Goal: Task Accomplishment & Management: Use online tool/utility

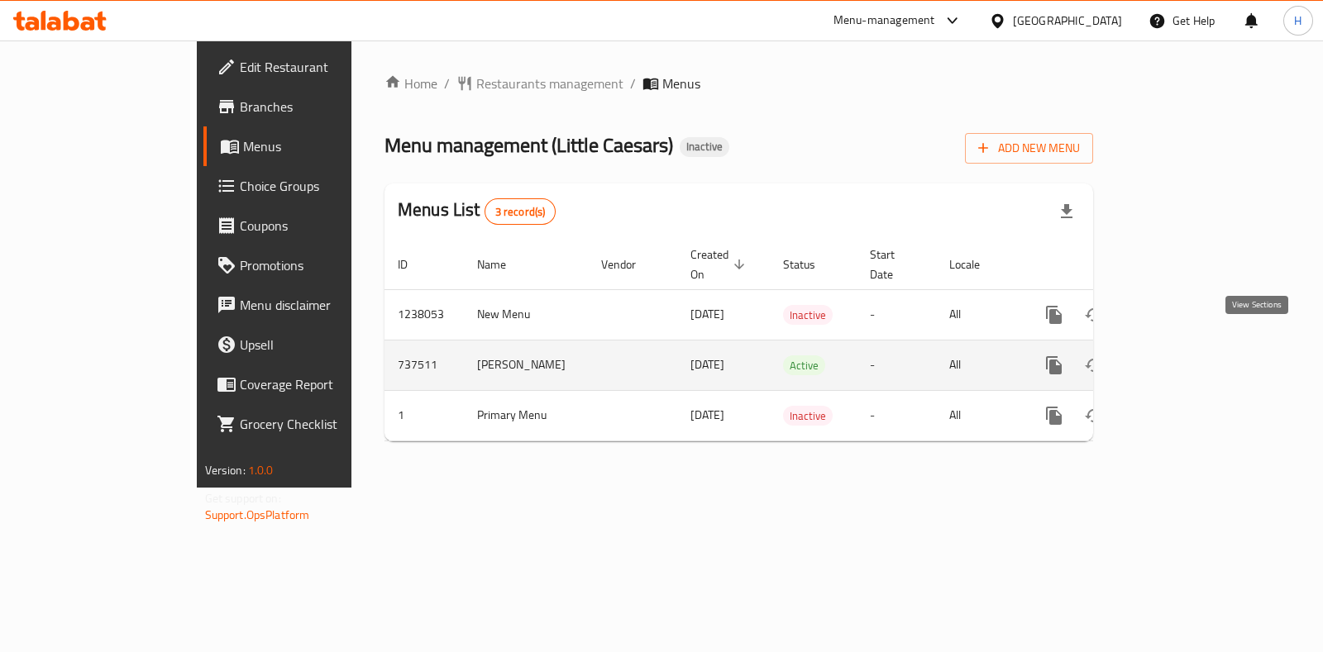
drag, startPoint x: 0, startPoint y: 0, endPoint x: 1261, endPoint y: 348, distance: 1308.3
click at [1183, 356] on icon "enhanced table" at bounding box center [1174, 366] width 20 height 20
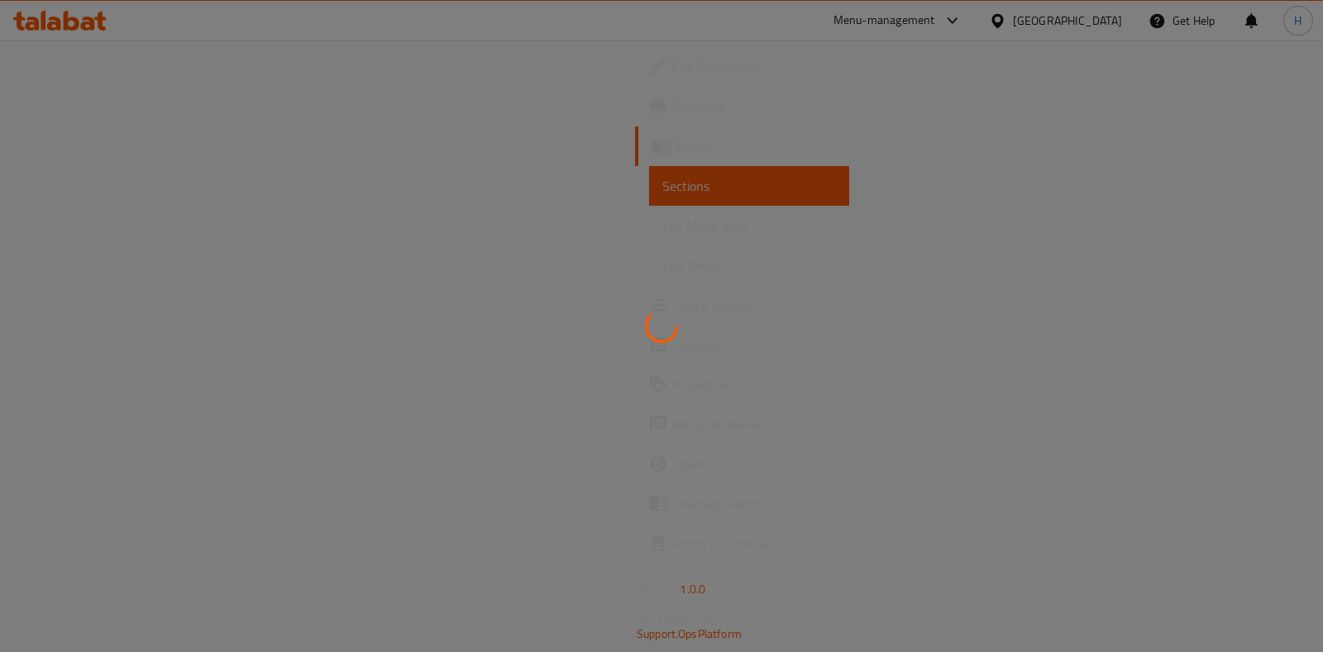
click at [939, 18] on div at bounding box center [661, 326] width 1323 height 652
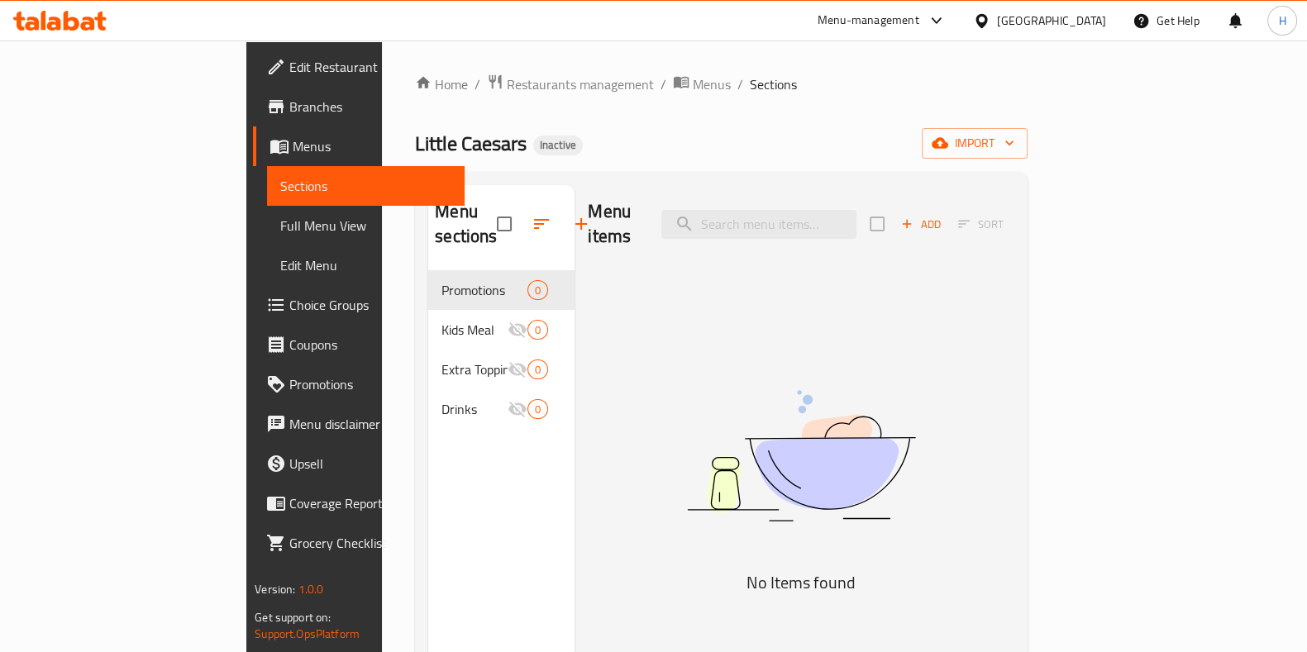
click at [920, 12] on div "Menu-management" at bounding box center [869, 21] width 102 height 20
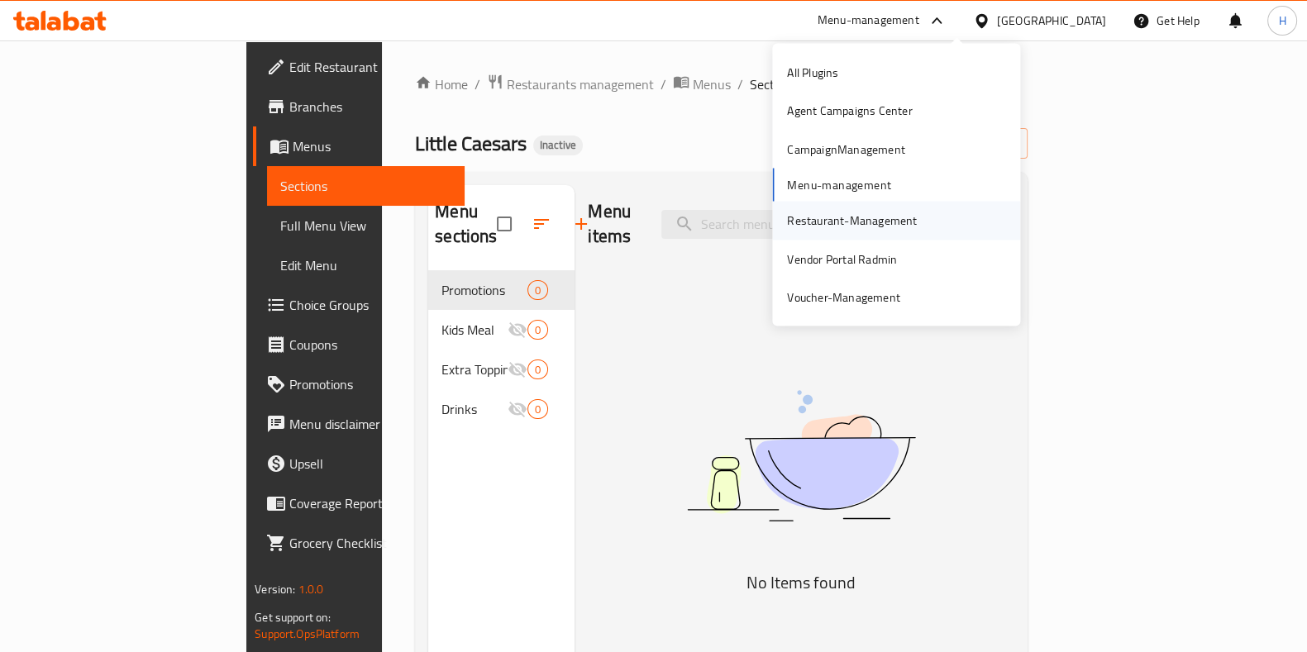
click at [823, 212] on div "Restaurant-Management" at bounding box center [852, 221] width 130 height 18
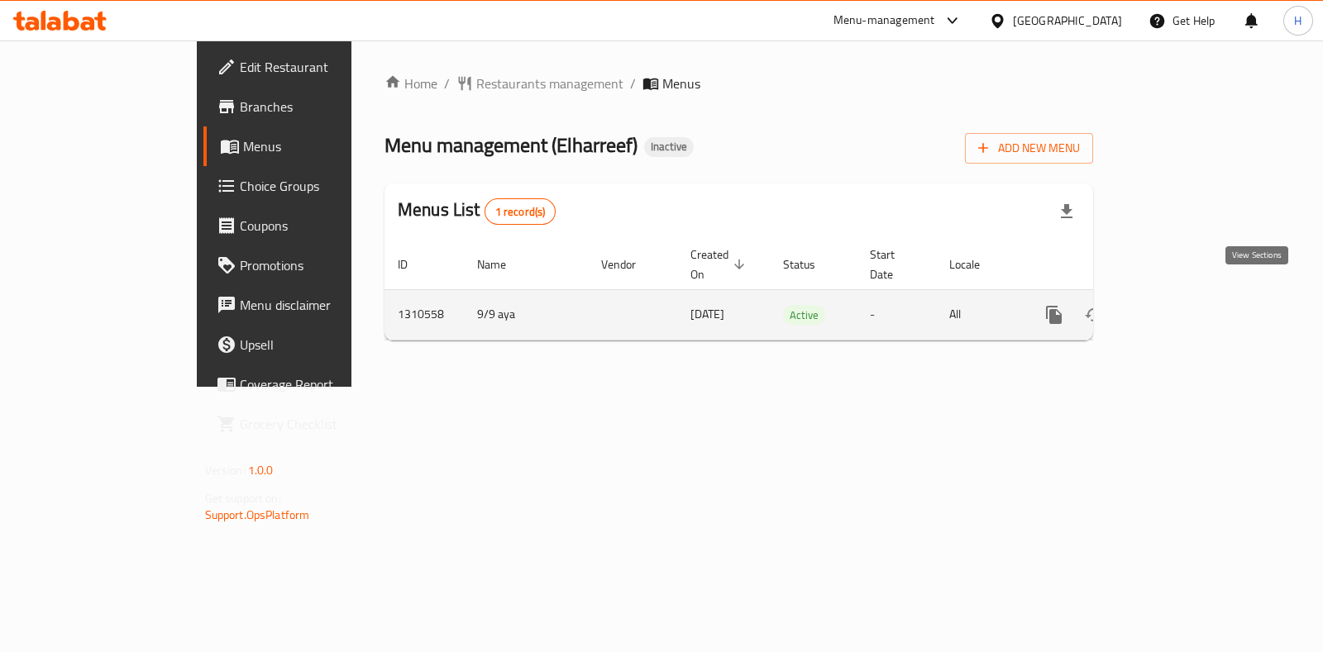
click at [1183, 305] on icon "enhanced table" at bounding box center [1174, 315] width 20 height 20
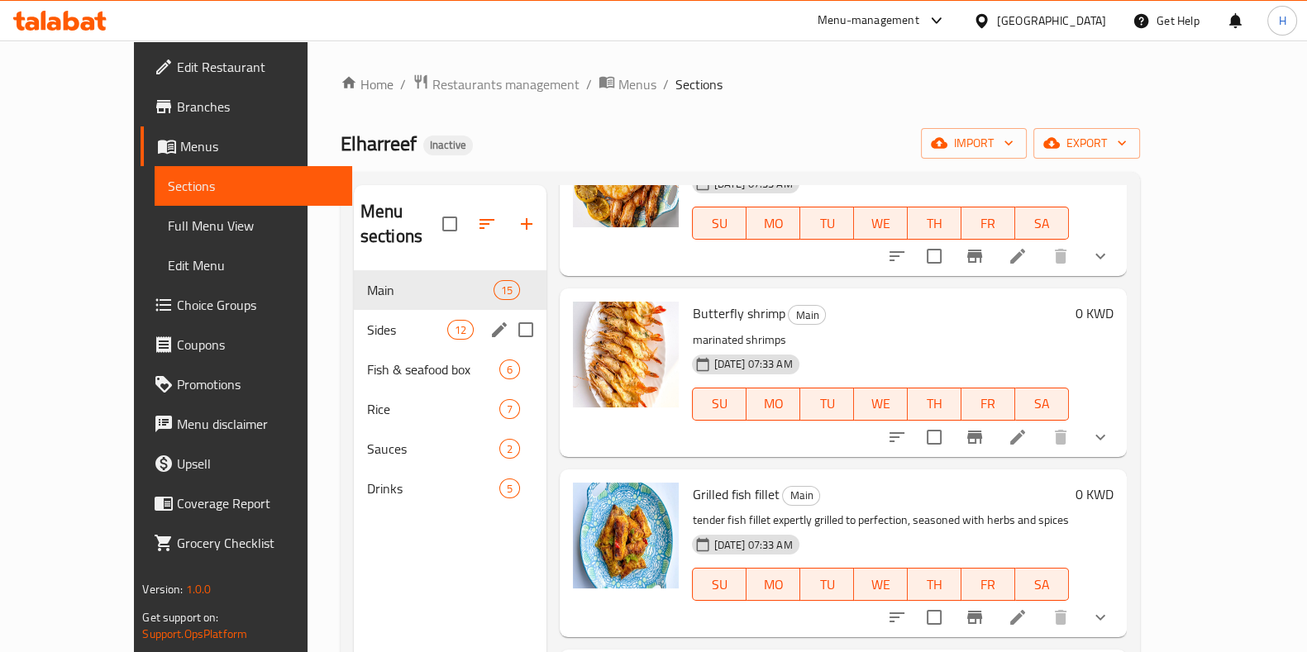
click at [363, 318] on div "Sides 12" at bounding box center [451, 330] width 194 height 40
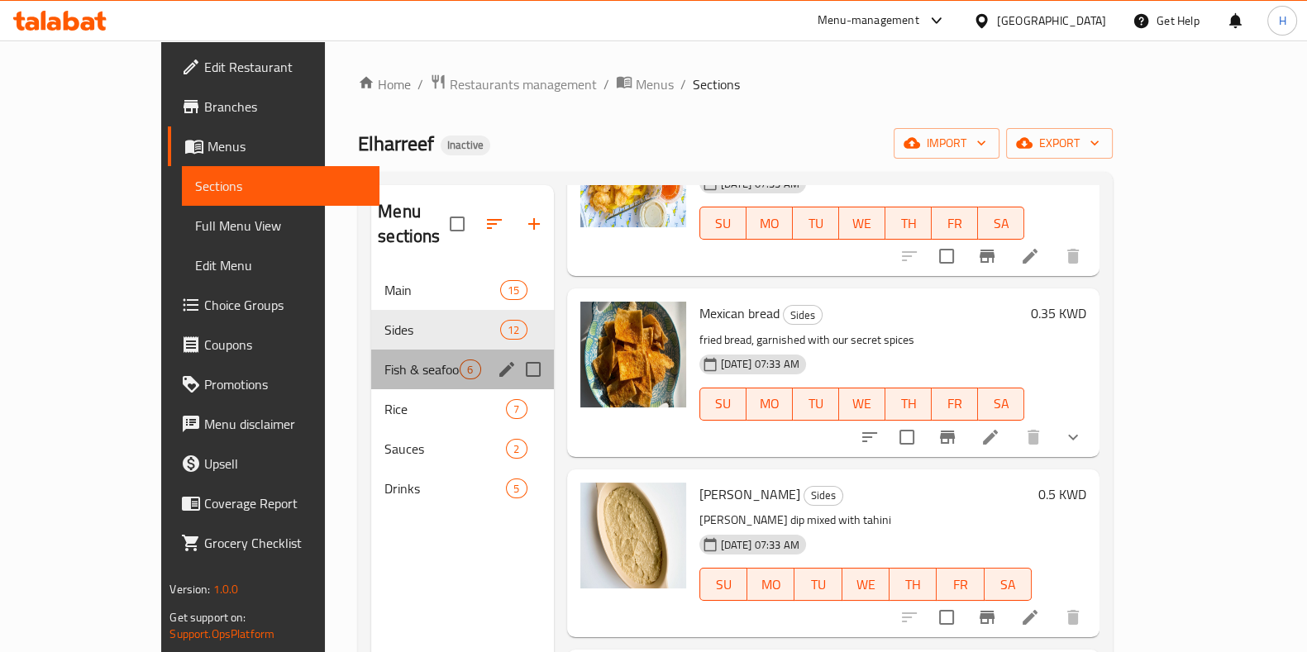
click at [371, 363] on div "Fish & seafood box 6" at bounding box center [462, 370] width 182 height 40
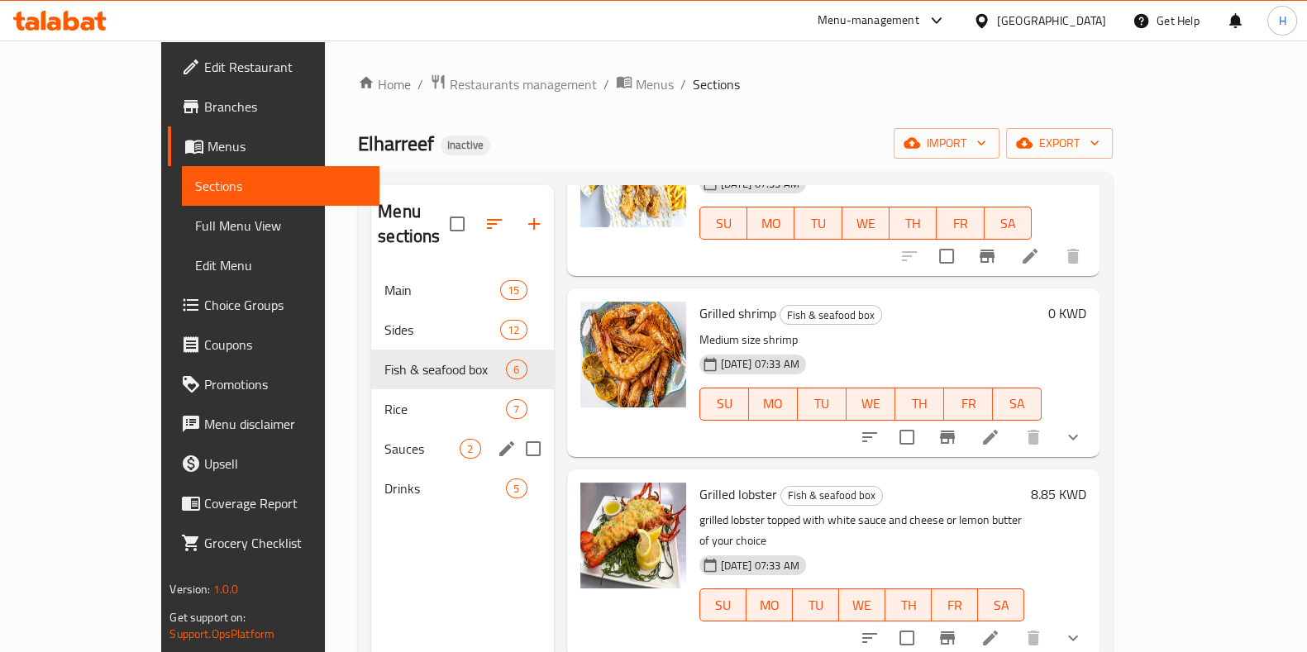
scroll to position [471, 0]
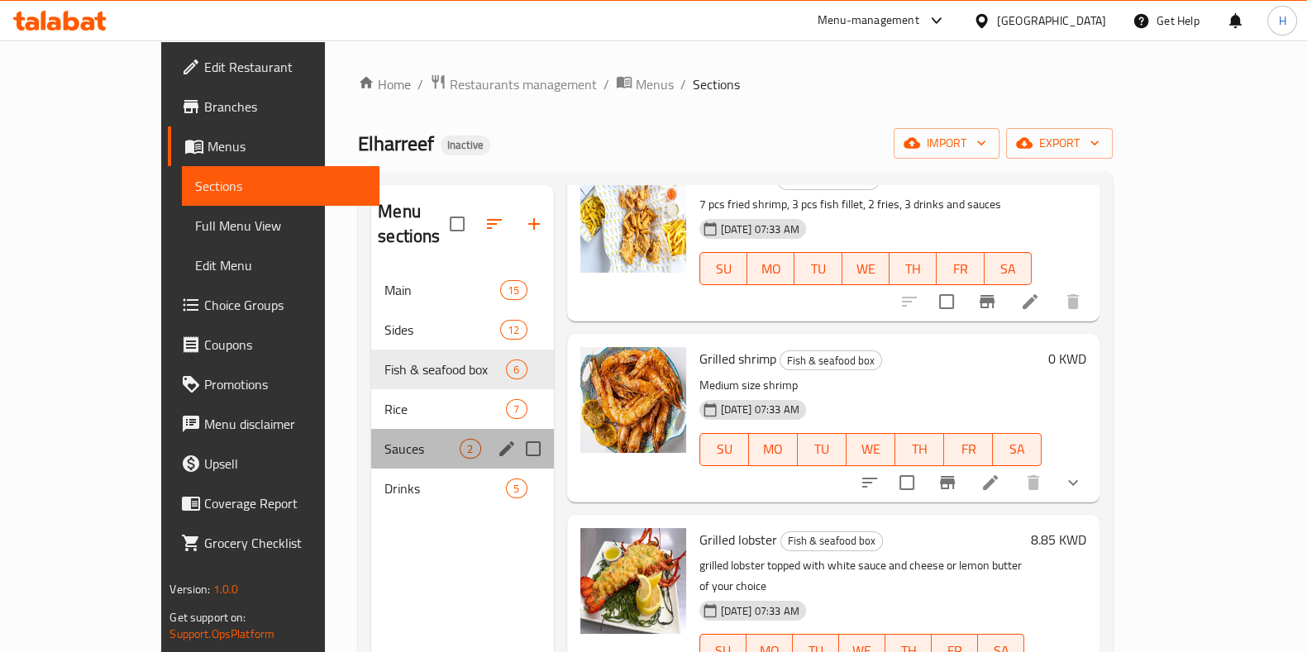
click at [371, 429] on div "Sauces 2" at bounding box center [462, 449] width 182 height 40
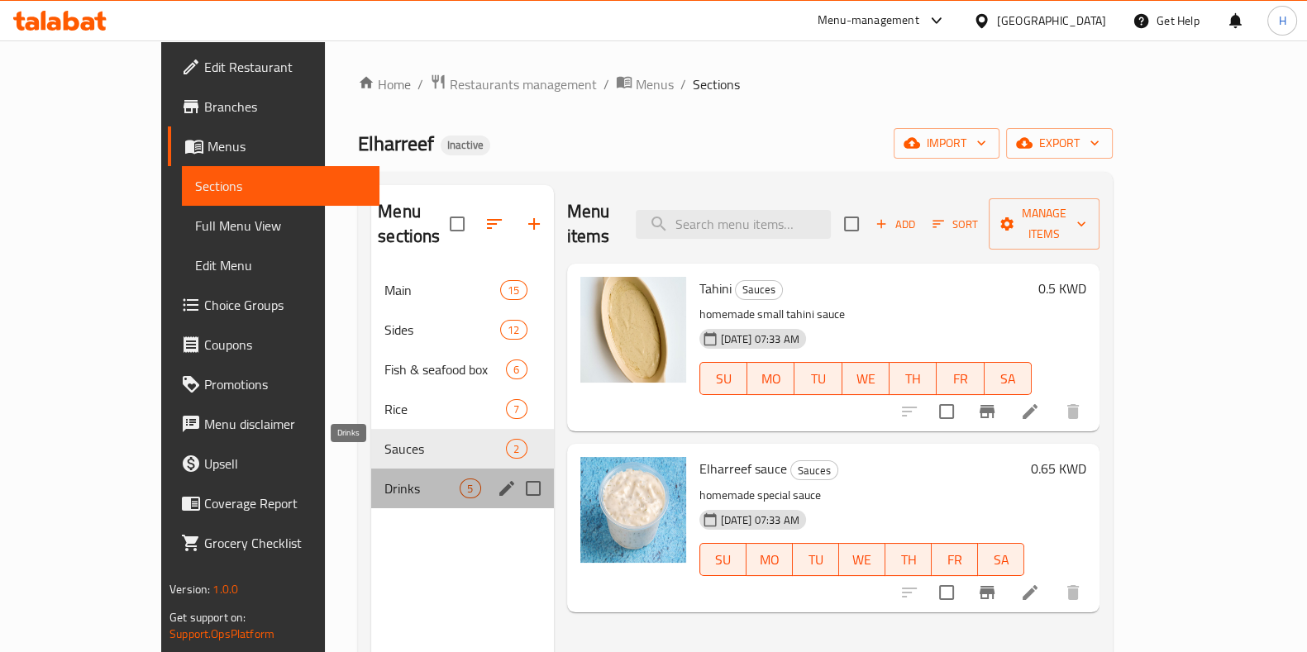
click at [385, 479] on span "Drinks" at bounding box center [422, 489] width 75 height 20
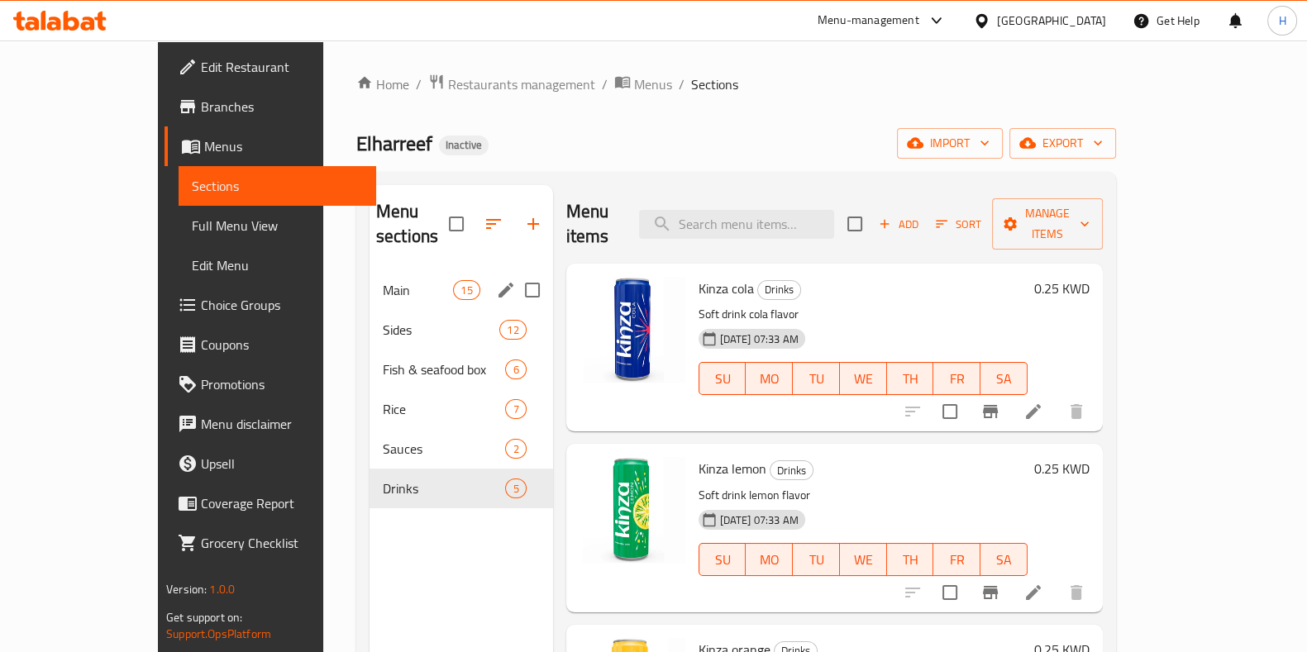
click at [370, 279] on div "Main 15" at bounding box center [462, 290] width 184 height 40
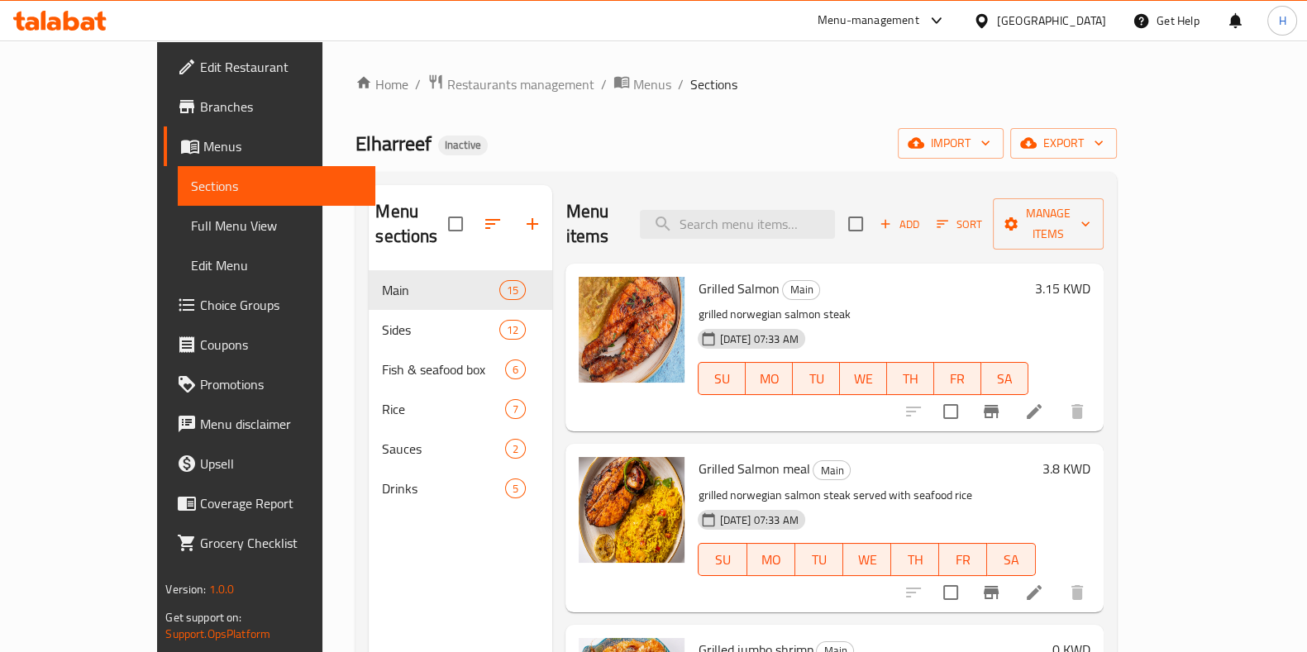
click at [356, 146] on span "Elharreef" at bounding box center [394, 143] width 76 height 37
copy span "Elharreef"
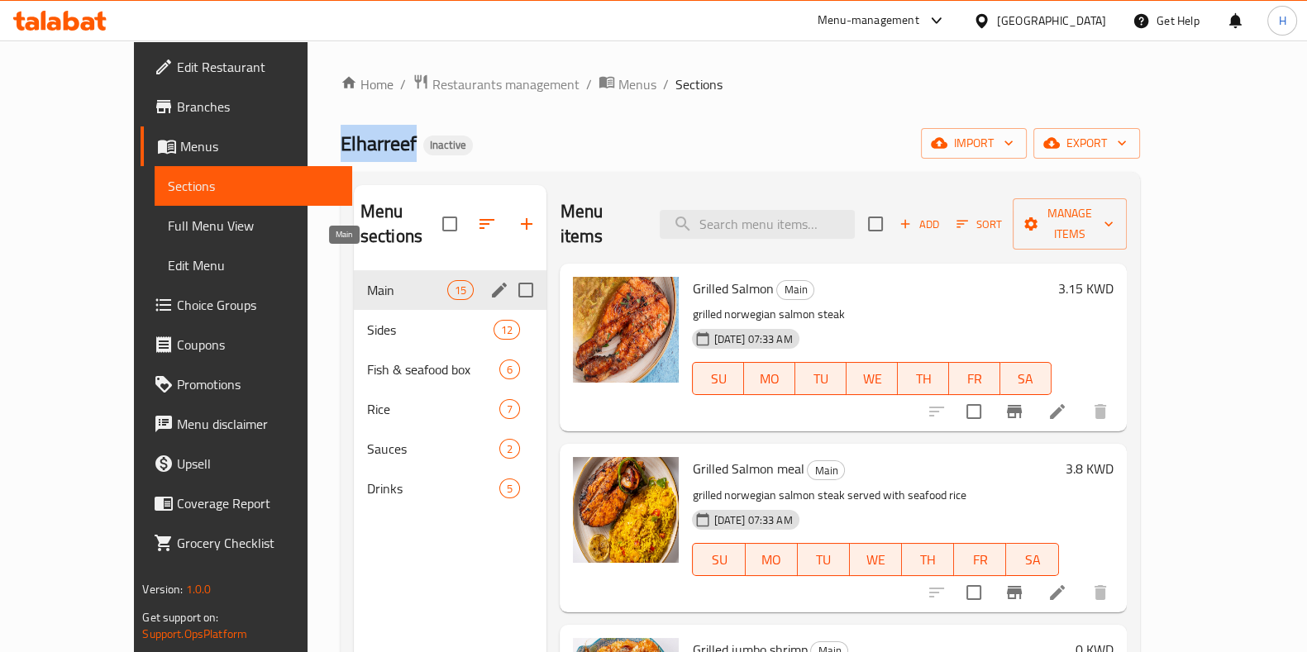
click at [367, 280] on span "Main" at bounding box center [407, 290] width 80 height 20
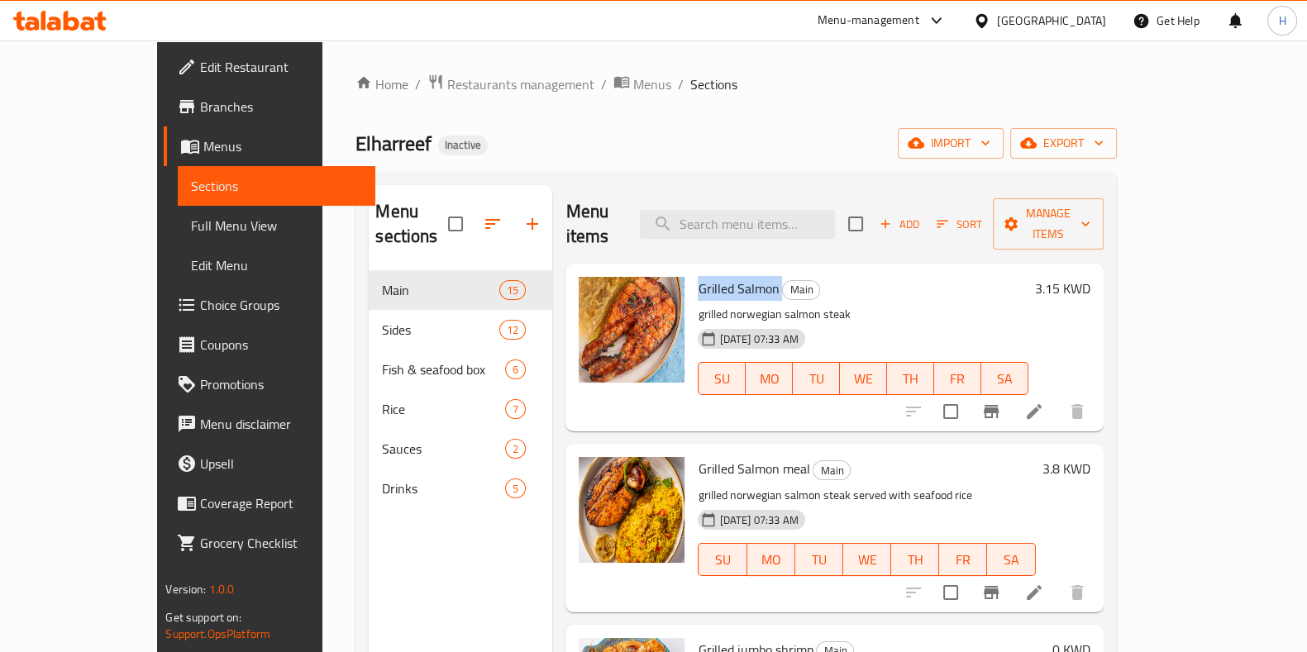
drag, startPoint x: 656, startPoint y: 267, endPoint x: 743, endPoint y: 267, distance: 86.8
click at [743, 270] on div "Grilled Salmon Main grilled norwegian salmon steak [DATE] 07:33 AM SU MO TU WE …" at bounding box center [862, 347] width 343 height 155
drag, startPoint x: 663, startPoint y: 442, endPoint x: 748, endPoint y: 437, distance: 85.3
click at [748, 456] on span "Grilled Salmon meal" at bounding box center [754, 468] width 112 height 25
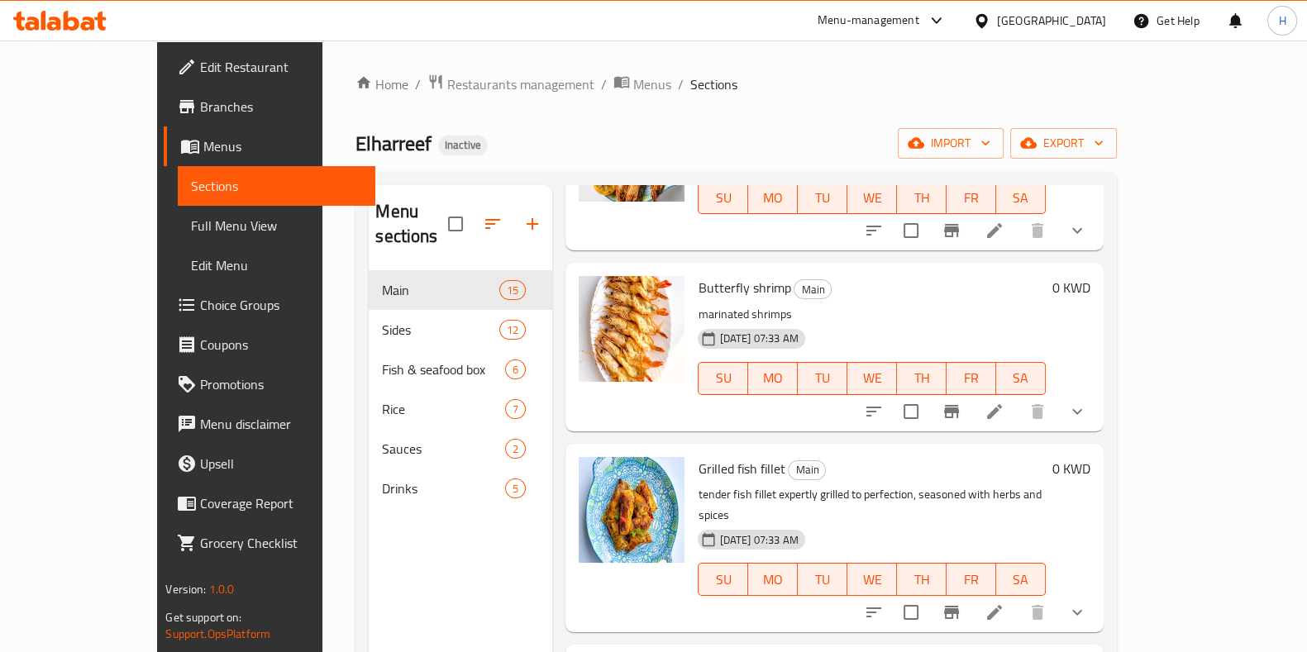
scroll to position [723, 0]
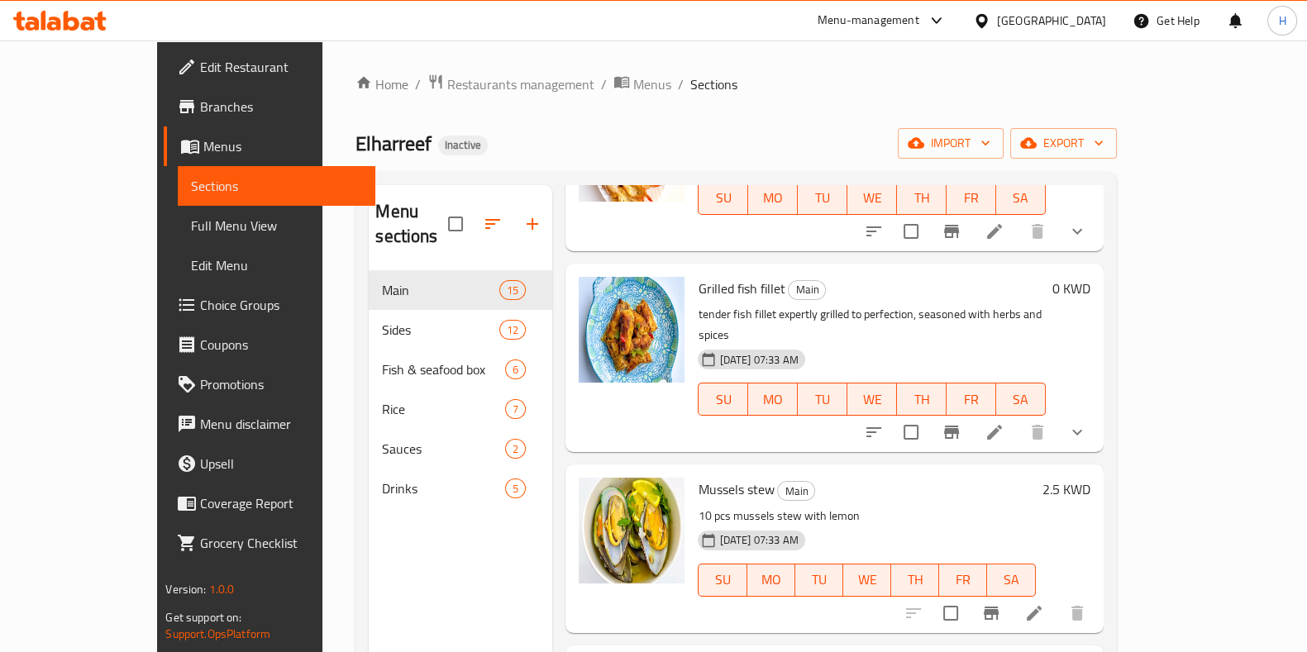
click at [356, 142] on span "Elharreef" at bounding box center [394, 143] width 76 height 37
copy span "Elharreef"
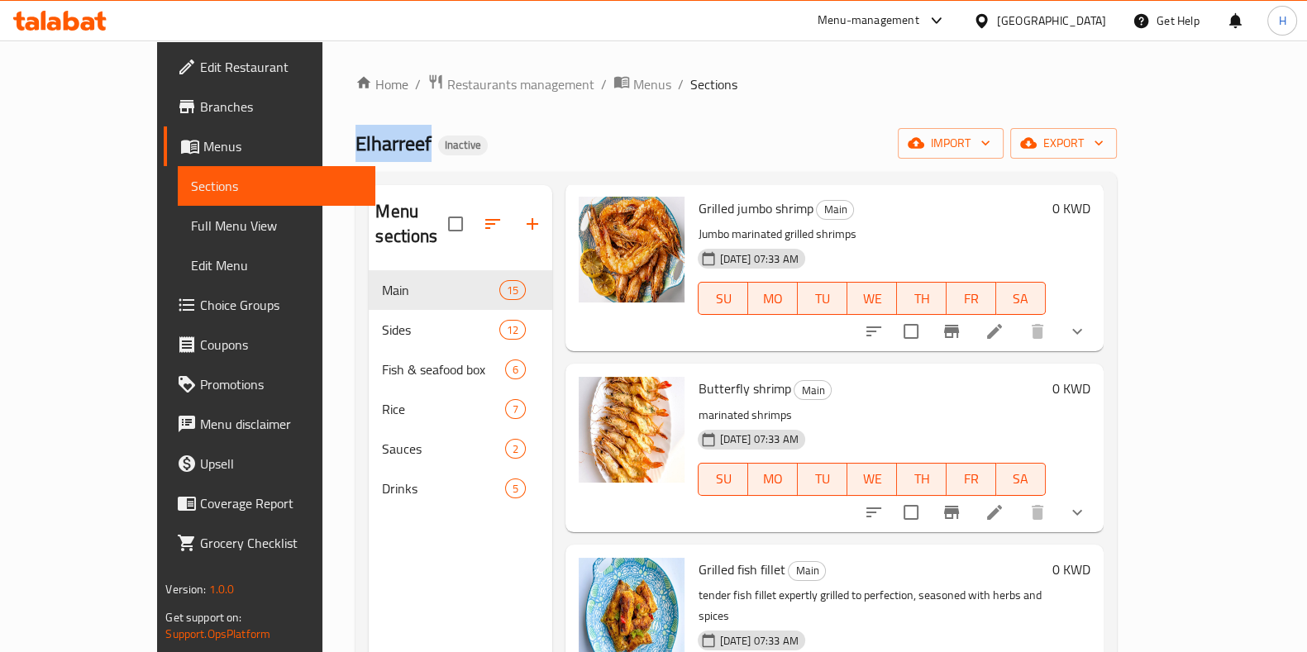
scroll to position [310, 0]
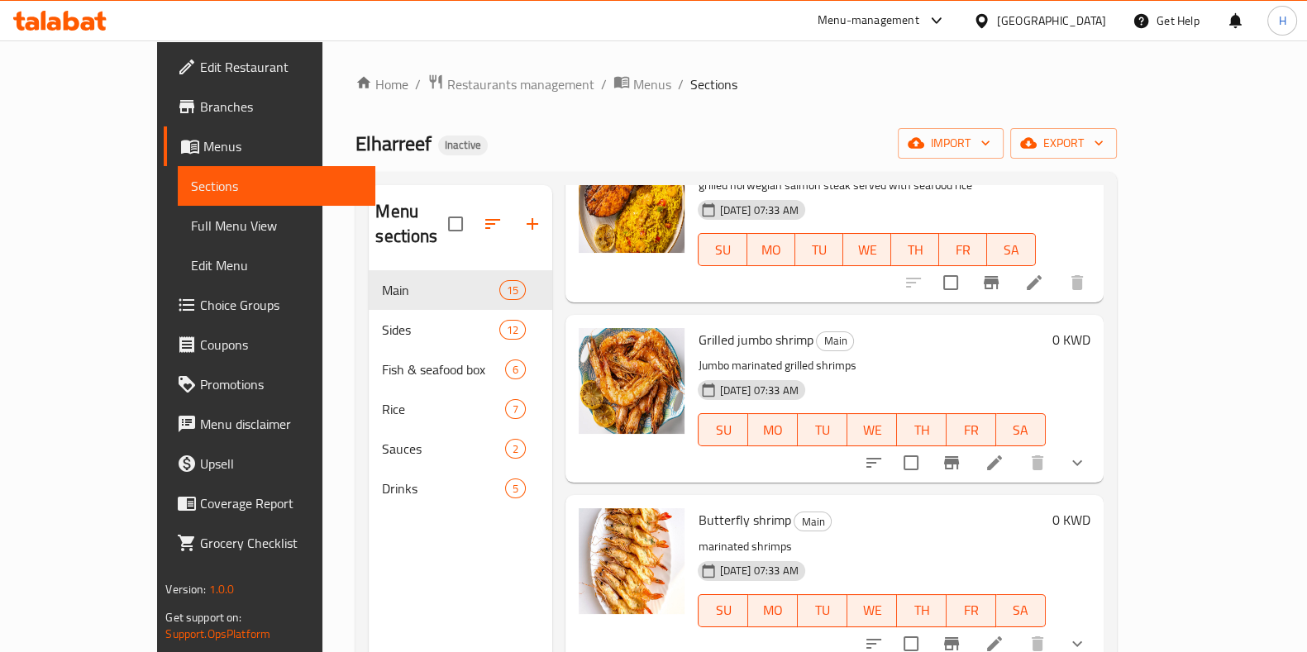
click at [920, 22] on div "Menu-management" at bounding box center [869, 21] width 102 height 20
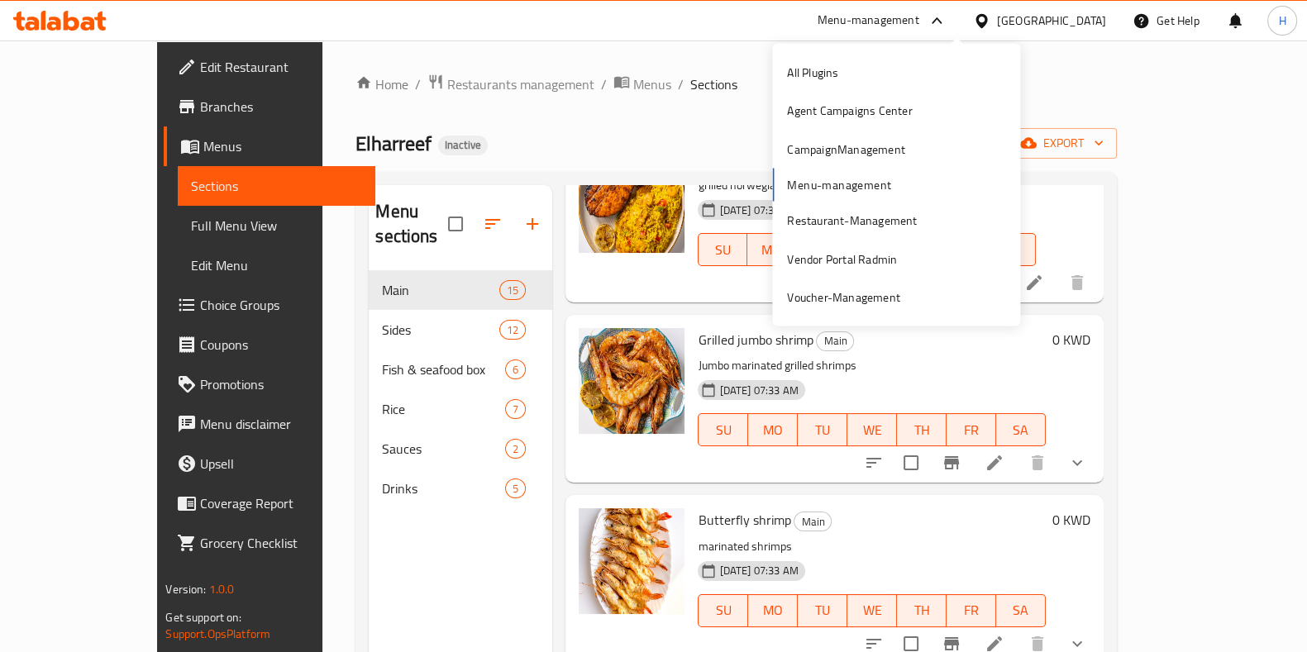
click at [831, 179] on div "All Plugins Agent Campaigns Center CampaignManagement Menu-management Restauran…" at bounding box center [896, 185] width 248 height 263
click at [819, 192] on div "All Plugins Agent Campaigns Center CampaignManagement Menu-management Restauran…" at bounding box center [896, 185] width 248 height 263
drag, startPoint x: 815, startPoint y: 186, endPoint x: 384, endPoint y: 185, distance: 430.8
click at [811, 185] on div "All Plugins Agent Campaigns Center CampaignManagement Menu-management Restauran…" at bounding box center [896, 185] width 248 height 263
click at [447, 83] on span "Restaurants management" at bounding box center [520, 84] width 147 height 20
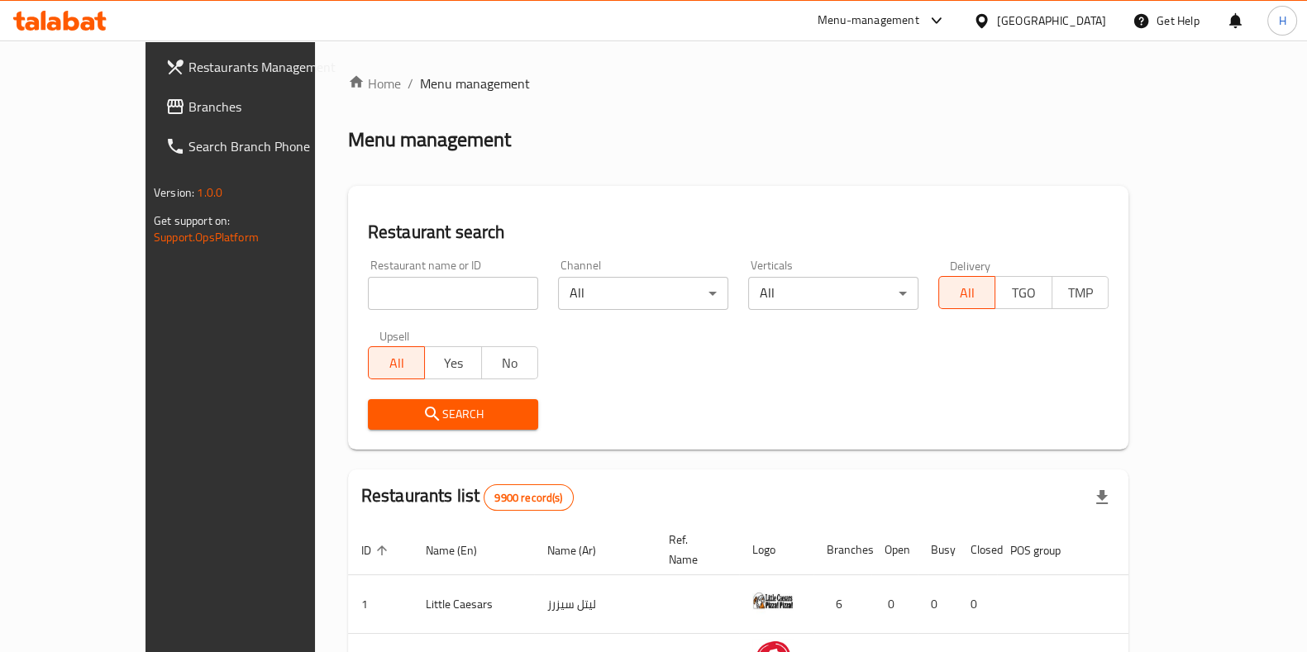
click at [368, 303] on input "search" at bounding box center [453, 293] width 170 height 33
paste input "Elharreef"
type input "Elharreef"
click at [411, 423] on span "Search" at bounding box center [453, 414] width 144 height 21
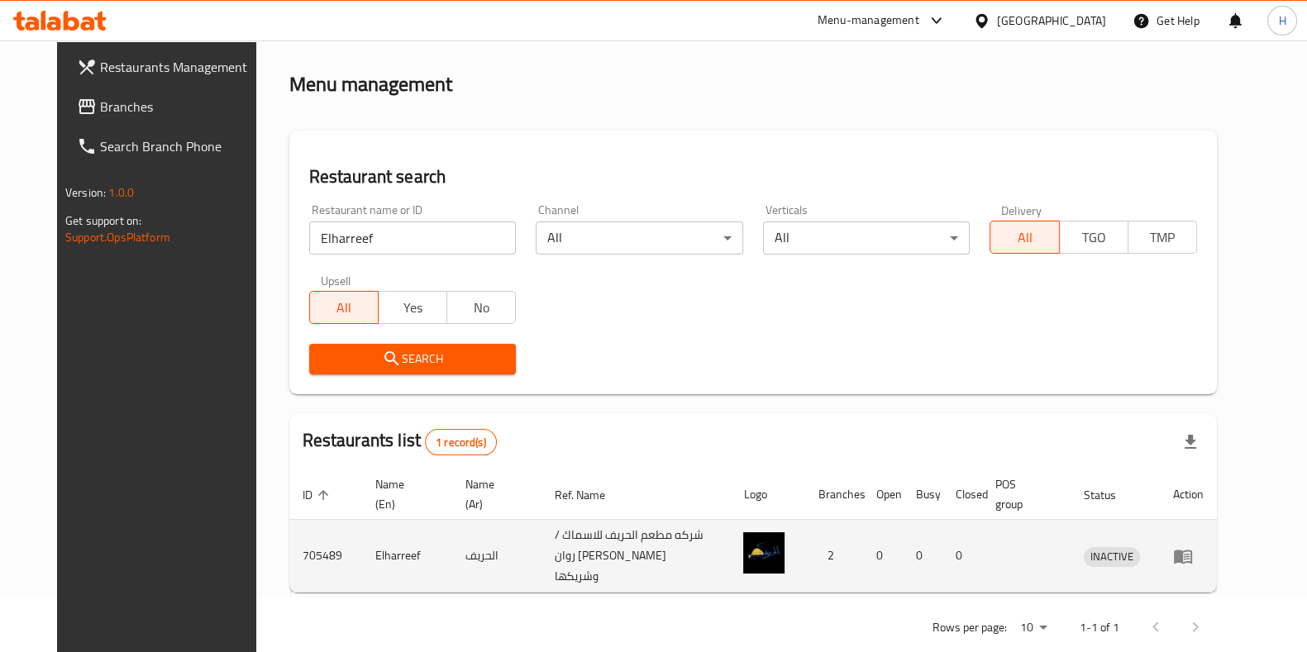
scroll to position [71, 0]
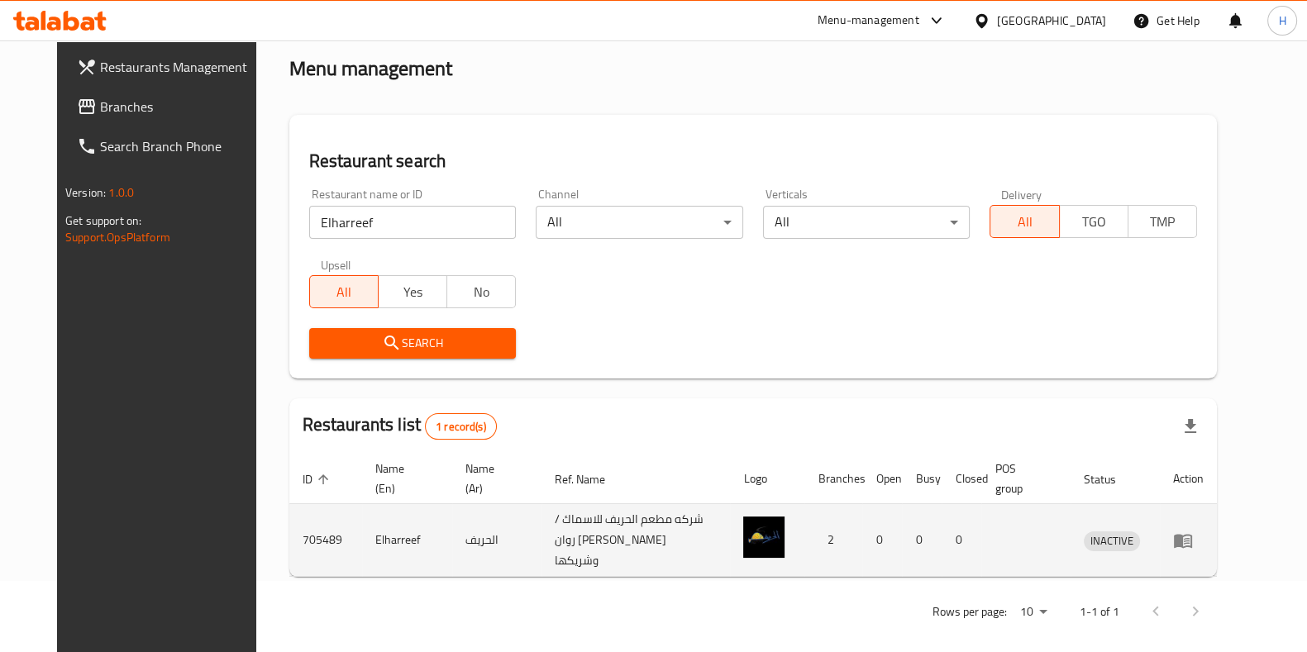
click at [289, 533] on td "705489" at bounding box center [325, 540] width 73 height 73
click at [289, 534] on td "705489" at bounding box center [325, 540] width 73 height 73
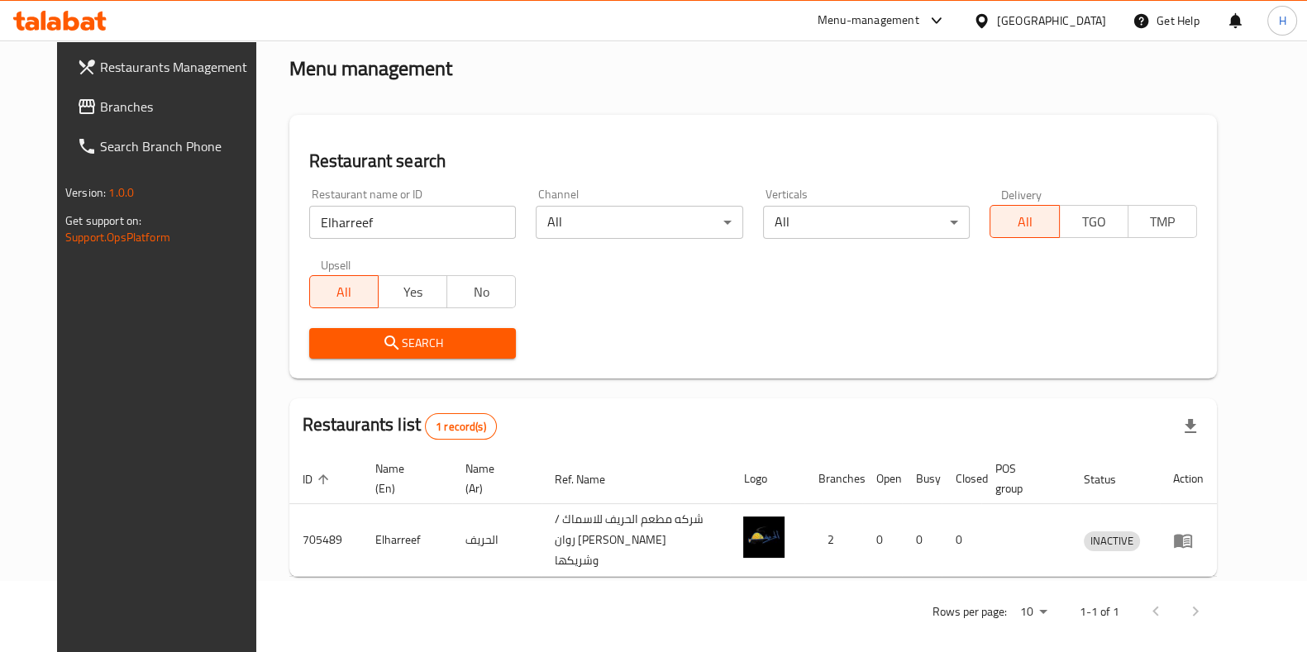
click at [920, 19] on div "Menu-management" at bounding box center [869, 21] width 102 height 20
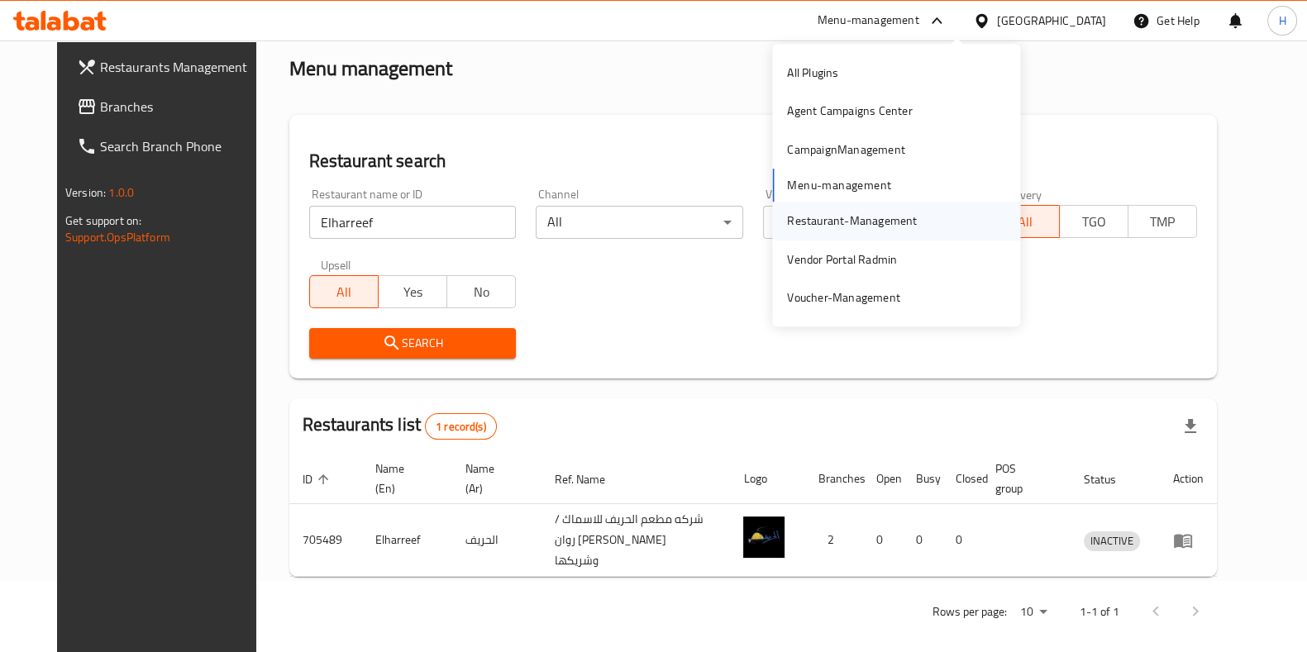
click at [810, 234] on div "Restaurant-Management" at bounding box center [852, 221] width 156 height 38
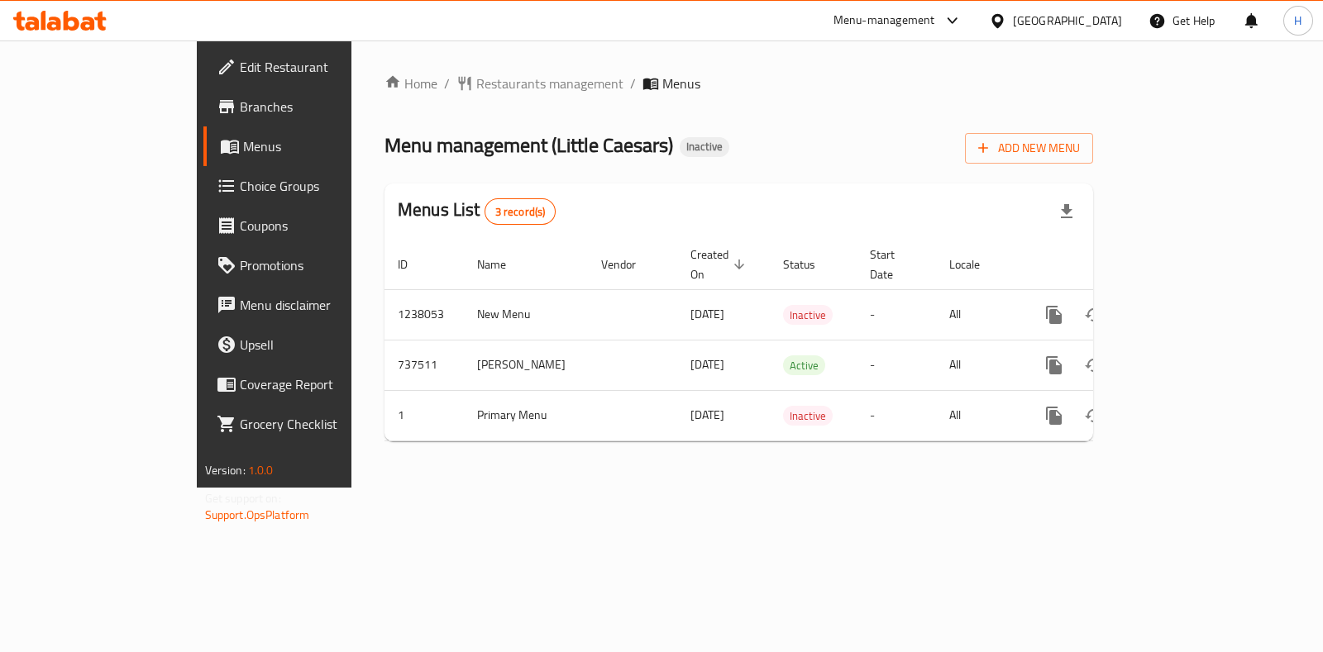
click at [927, 14] on div "Menu-management" at bounding box center [885, 21] width 102 height 20
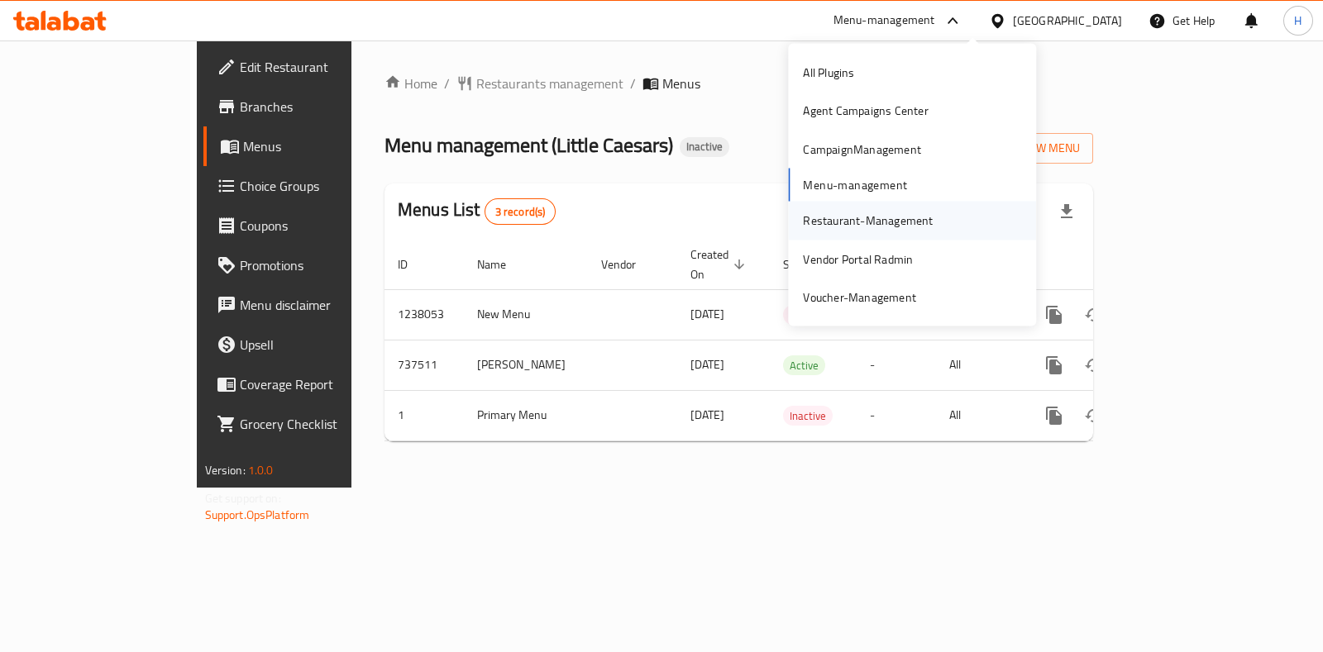
click at [852, 222] on div "Restaurant-Management" at bounding box center [868, 221] width 130 height 18
